Goal: Task Accomplishment & Management: Manage account settings

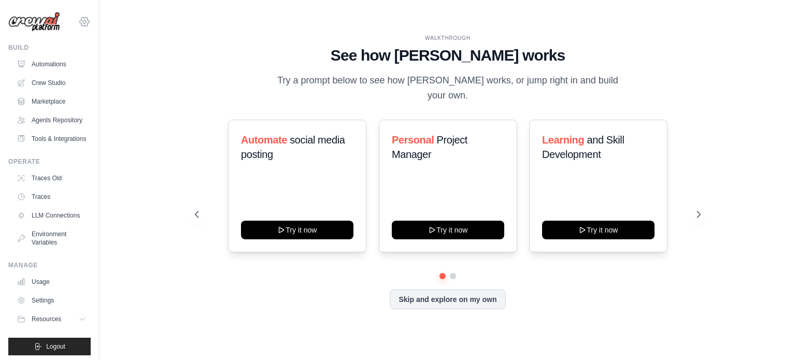
click at [78, 20] on icon at bounding box center [84, 22] width 12 height 12
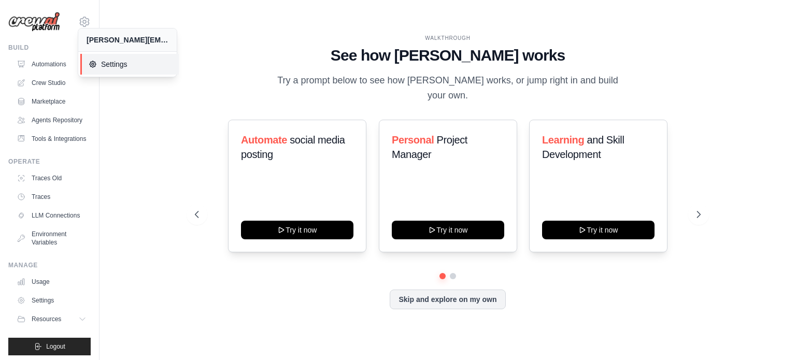
click at [109, 68] on span "Settings" at bounding box center [130, 64] width 82 height 10
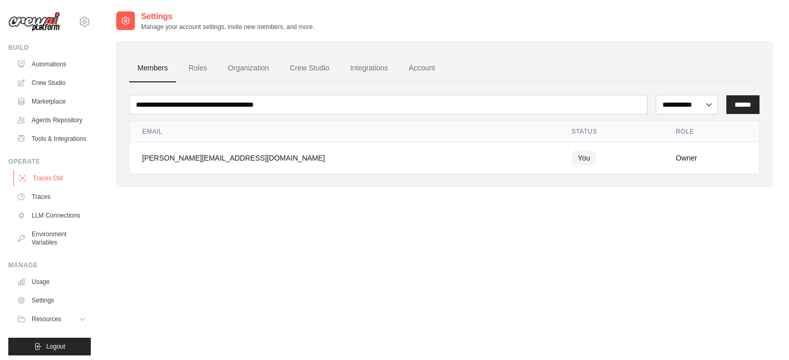
scroll to position [28, 0]
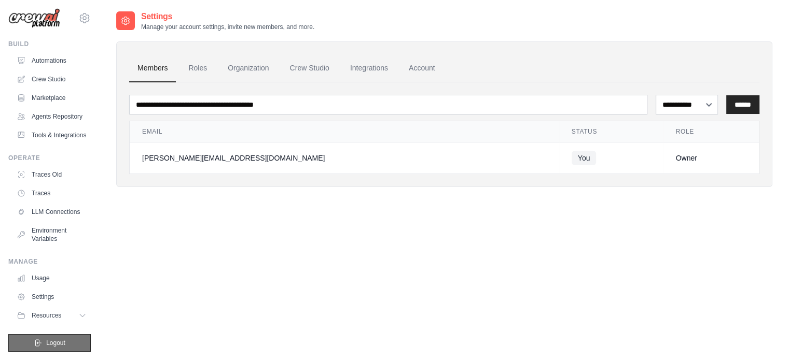
click at [48, 341] on span "Logout" at bounding box center [55, 343] width 19 height 8
